Goal: Information Seeking & Learning: Learn about a topic

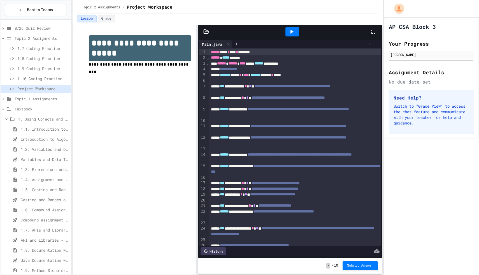
scroll to position [12, 0]
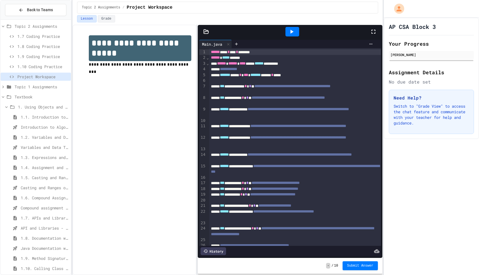
click at [376, 36] on div at bounding box center [376, 31] width 12 height 15
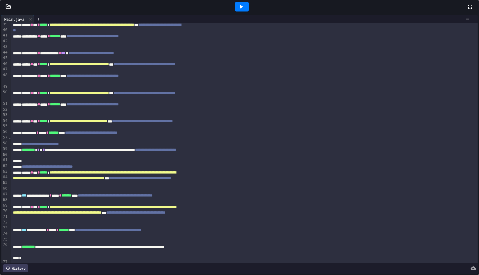
scroll to position [299, 0]
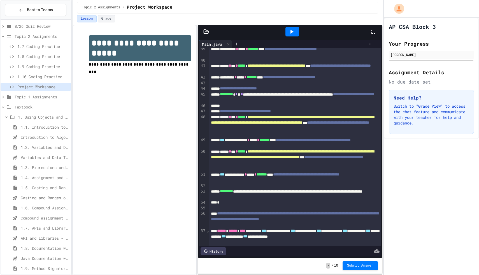
click at [33, 77] on span "1.10 Coding Practice" at bounding box center [42, 77] width 51 height 6
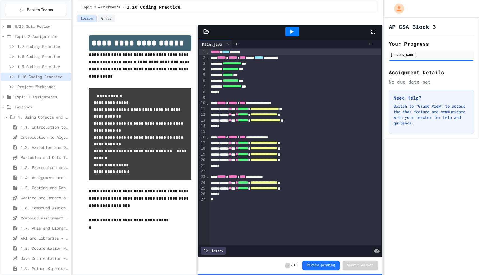
click at [43, 66] on span "1.9 Coding Practice" at bounding box center [42, 67] width 51 height 6
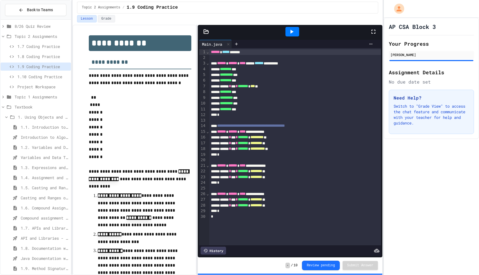
click at [28, 79] on span "1.10 Coding Practice" at bounding box center [42, 77] width 51 height 6
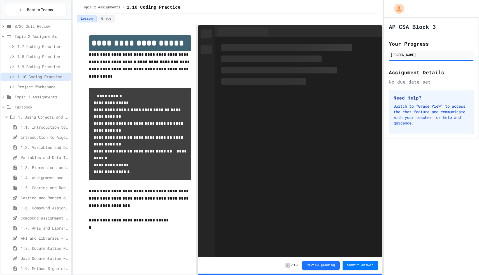
click at [28, 84] on span "Project Workspace" at bounding box center [42, 87] width 51 height 6
